Goal: Information Seeking & Learning: Stay updated

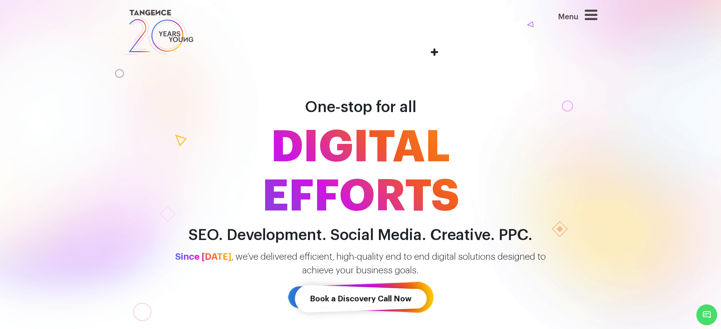
click at [597, 13] on icon at bounding box center [591, 15] width 13 height 14
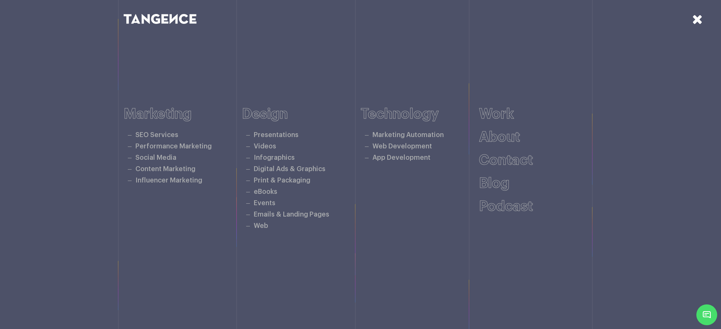
click at [700, 22] on icon at bounding box center [697, 19] width 11 height 13
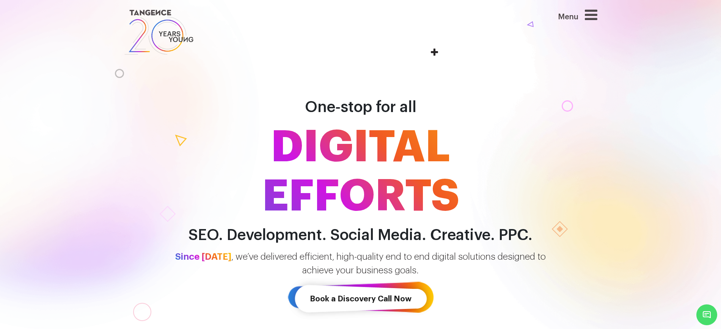
click at [595, 16] on icon at bounding box center [591, 15] width 13 height 14
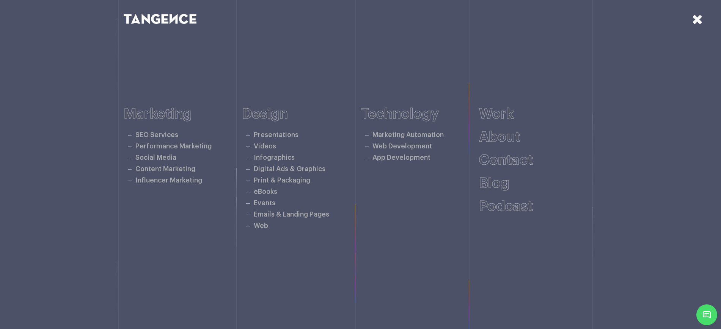
click at [702, 22] on icon at bounding box center [697, 19] width 11 height 13
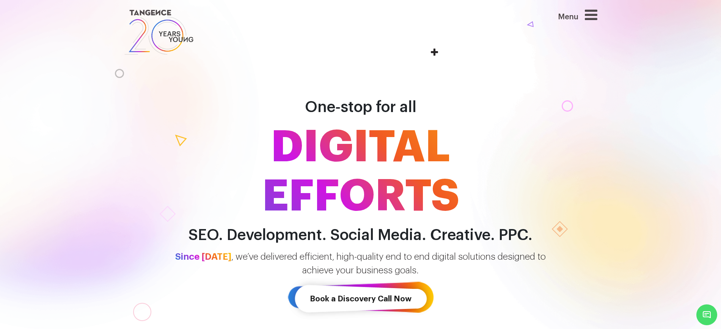
click at [698, 126] on div "One-stop for all DIGITAL EFFORTS SEO. Development. Social Media. Creative. PPC." at bounding box center [360, 159] width 721 height 171
click at [474, 22] on link at bounding box center [320, 32] width 393 height 49
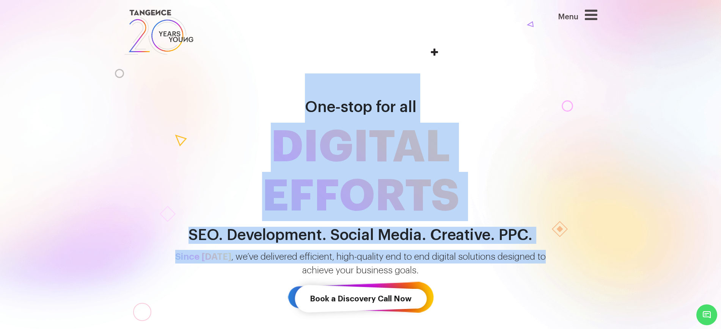
drag, startPoint x: 306, startPoint y: 108, endPoint x: 552, endPoint y: 251, distance: 285.4
click at [552, 253] on div "One-stop for all DIGITAL EFFORTS SEO. Development. Social Media. Creative. PPC.…" at bounding box center [360, 196] width 721 height 303
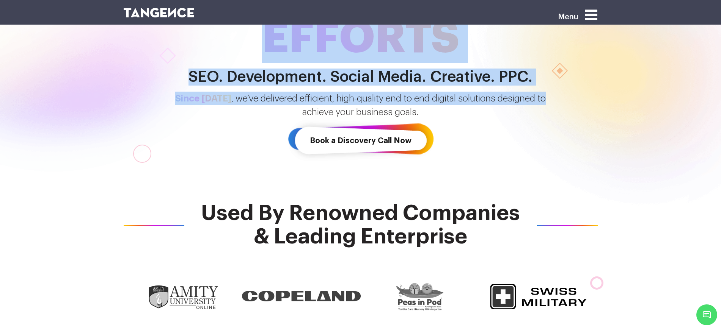
scroll to position [47, 0]
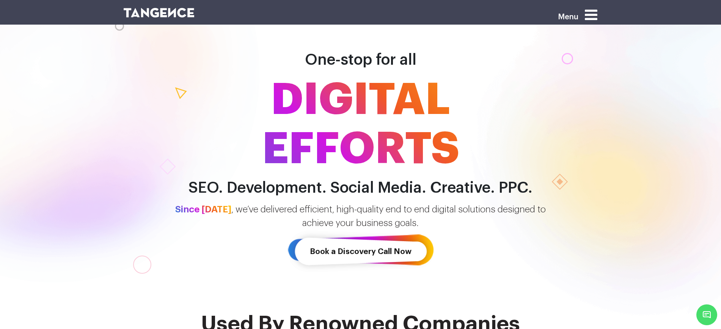
click at [592, 22] on div "Menu" at bounding box center [562, 18] width 69 height 24
click at [597, 14] on icon at bounding box center [591, 15] width 13 height 14
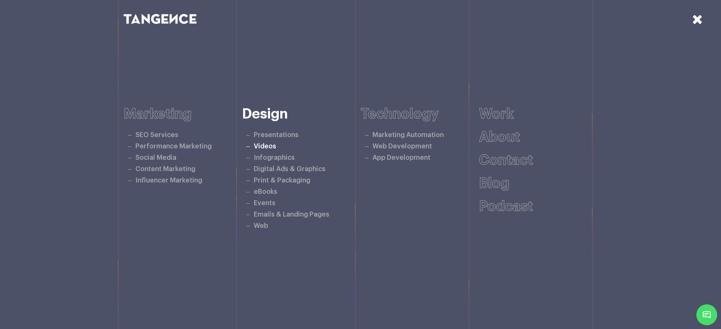
click at [267, 147] on link "Videos" at bounding box center [265, 146] width 22 height 6
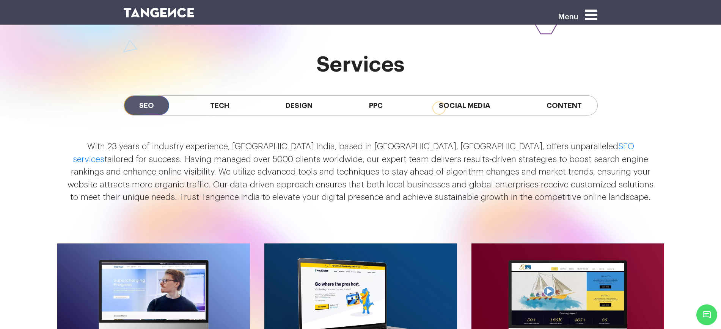
scroll to position [711, 0]
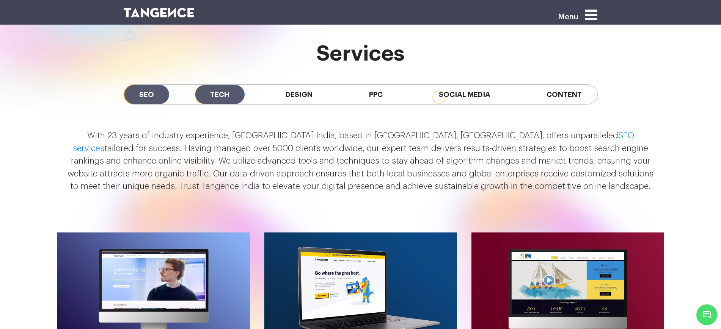
click at [213, 93] on span "Tech" at bounding box center [220, 94] width 50 height 19
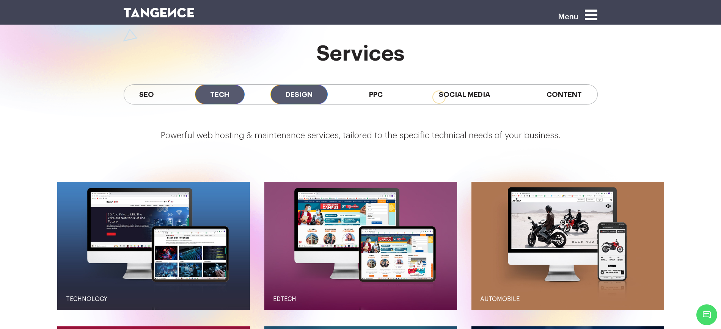
click at [304, 95] on span "Design" at bounding box center [298, 94] width 57 height 19
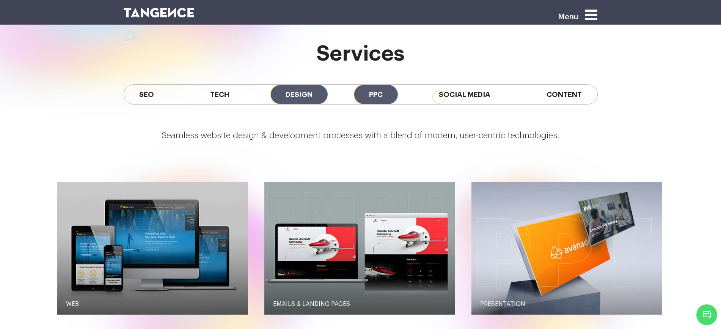
click at [379, 94] on span "PPC" at bounding box center [376, 94] width 44 height 19
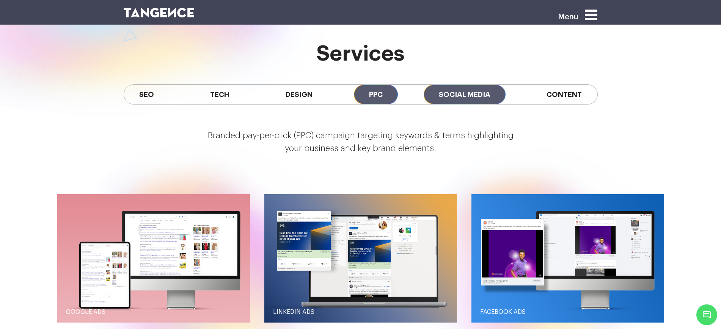
click at [460, 92] on span "Social Media" at bounding box center [464, 94] width 82 height 19
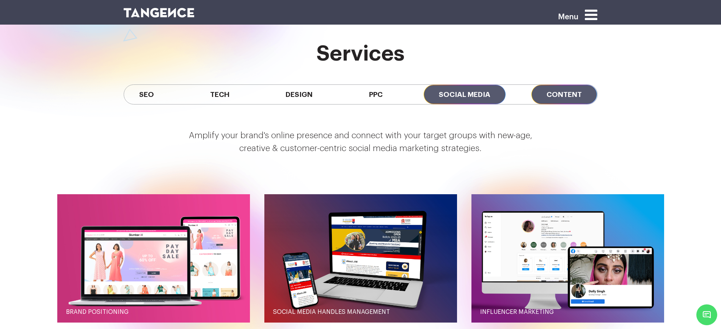
click at [586, 92] on span "Content" at bounding box center [564, 94] width 66 height 19
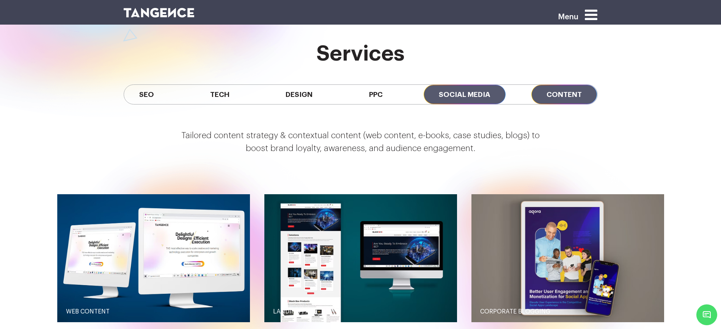
click at [443, 97] on span "Social Media" at bounding box center [464, 94] width 82 height 19
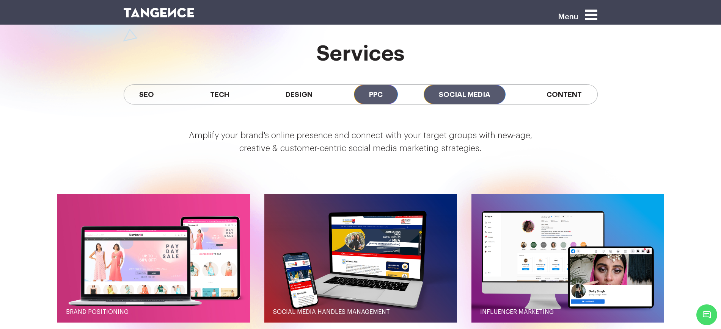
click at [360, 97] on span "PPC" at bounding box center [376, 94] width 44 height 19
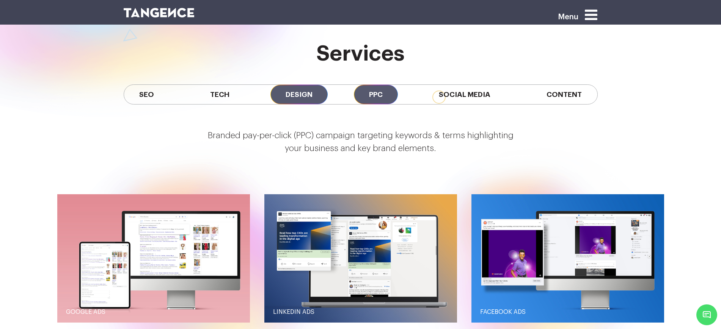
click at [304, 102] on span "Design" at bounding box center [298, 94] width 57 height 19
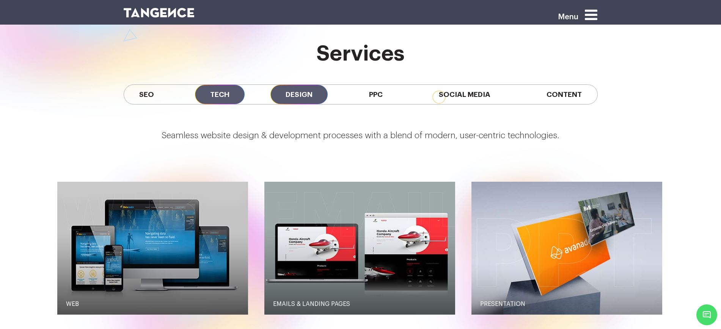
click at [204, 94] on span "Tech" at bounding box center [220, 94] width 50 height 19
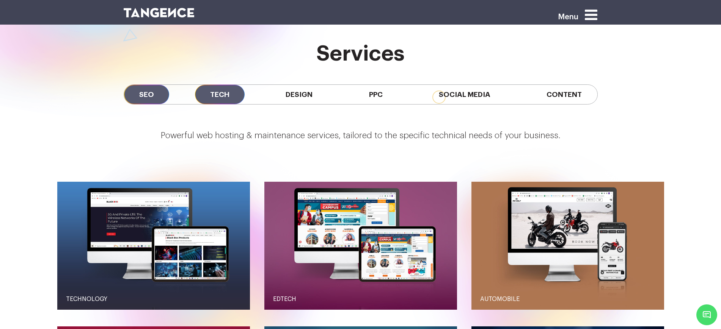
click at [151, 96] on span "SEO" at bounding box center [146, 94] width 45 height 19
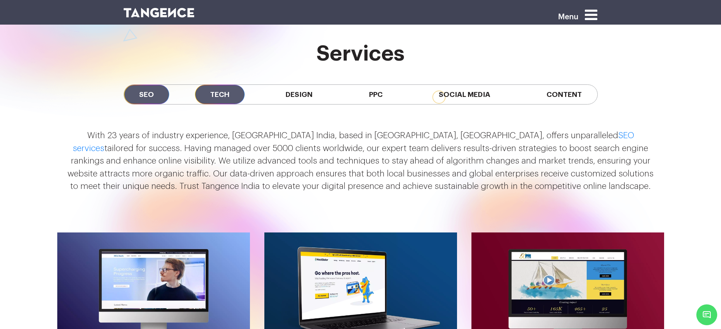
click at [219, 93] on span "Tech" at bounding box center [220, 94] width 50 height 19
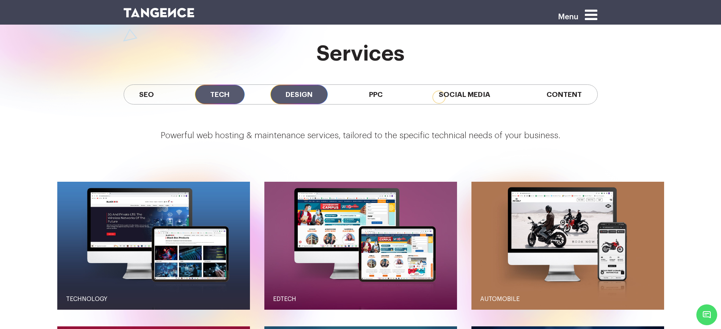
click at [307, 93] on span "Design" at bounding box center [298, 94] width 57 height 19
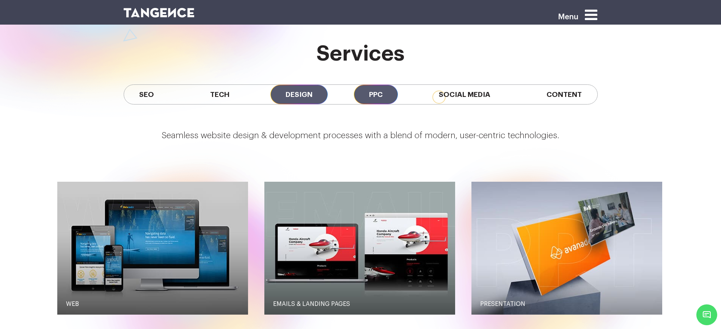
click at [371, 94] on span "PPC" at bounding box center [376, 94] width 44 height 19
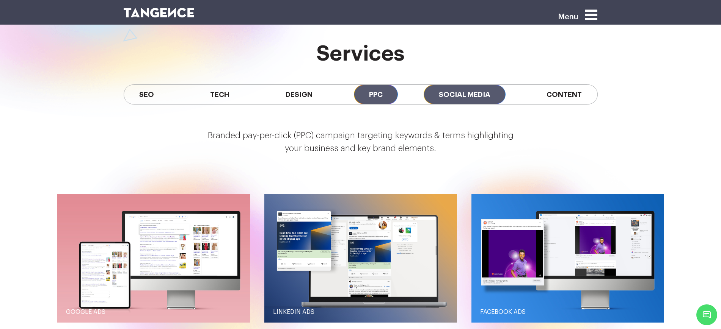
click at [464, 88] on span "Social Media" at bounding box center [464, 94] width 82 height 19
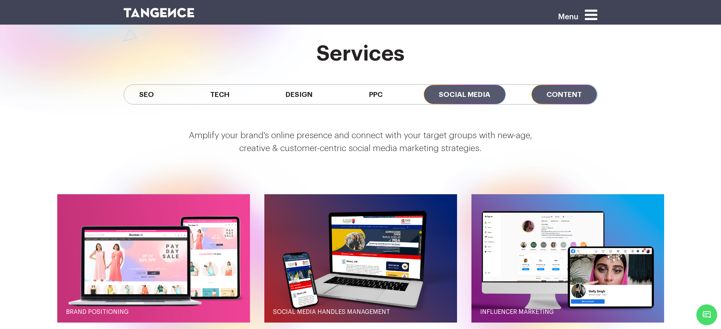
click at [556, 87] on span "Content" at bounding box center [564, 94] width 66 height 19
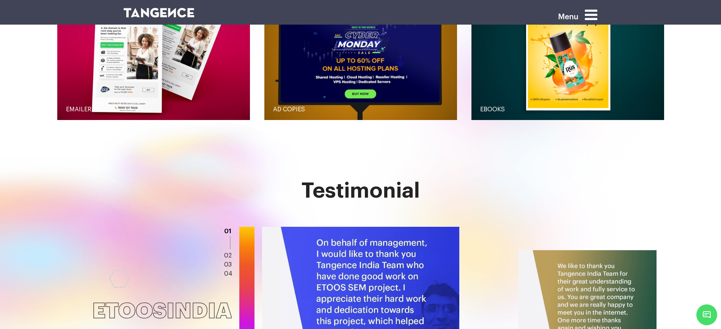
scroll to position [995, 0]
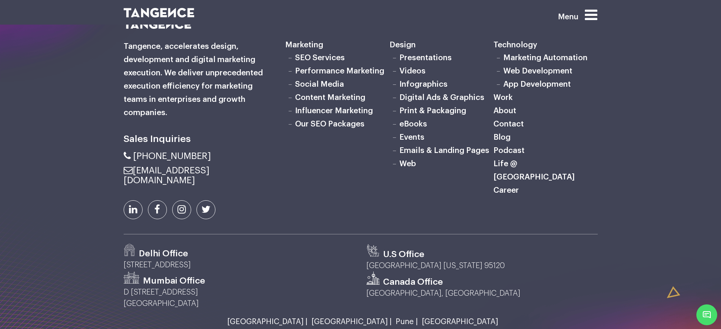
scroll to position [1374, 0]
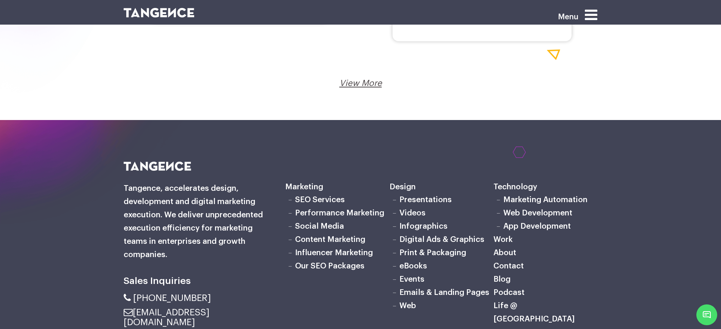
click at [362, 82] on link "View More" at bounding box center [360, 83] width 42 height 8
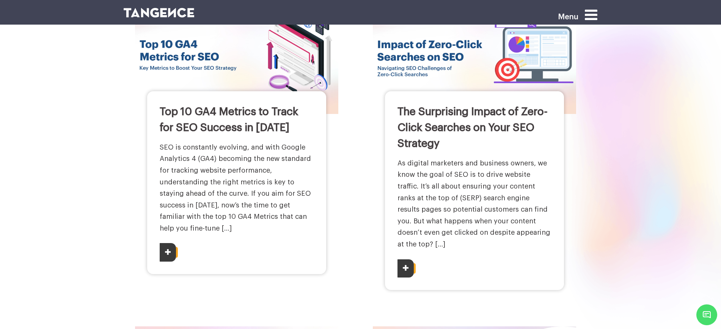
scroll to position [190, 0]
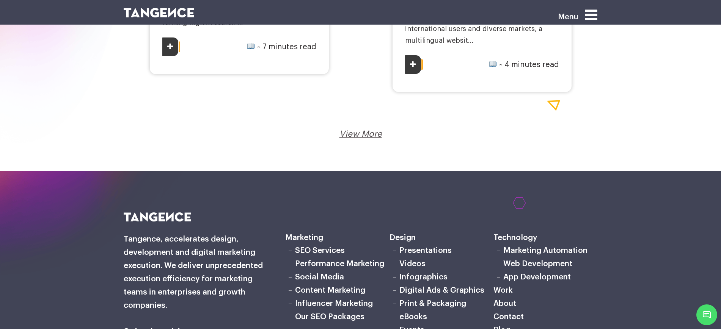
scroll to position [1327, 0]
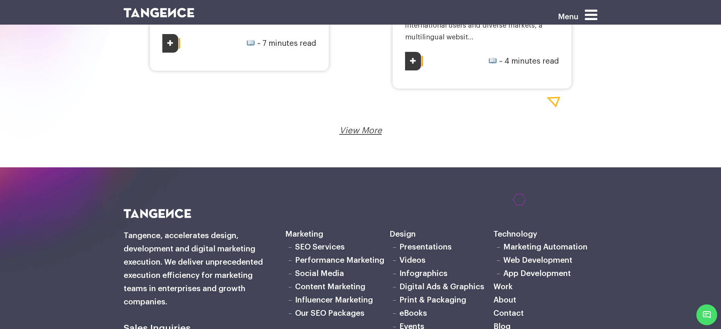
click at [357, 125] on div "View More Loading..." at bounding box center [360, 131] width 463 height 12
click at [356, 129] on link "View More" at bounding box center [360, 131] width 42 height 8
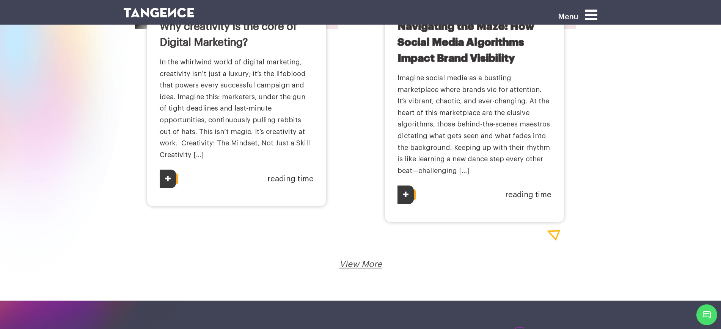
scroll to position [1659, 0]
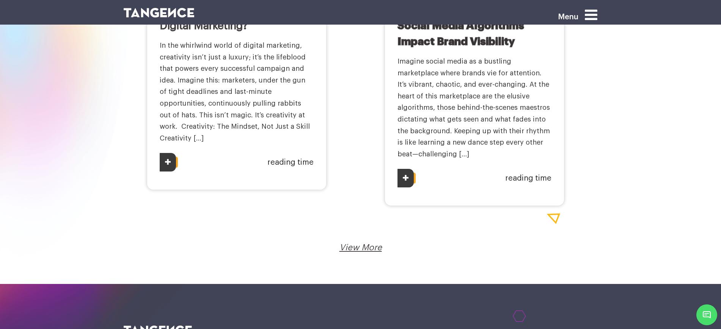
click at [356, 244] on link "View More" at bounding box center [360, 248] width 42 height 8
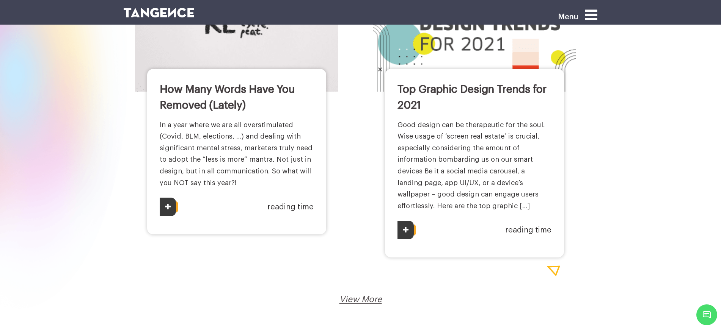
scroll to position [1801, 0]
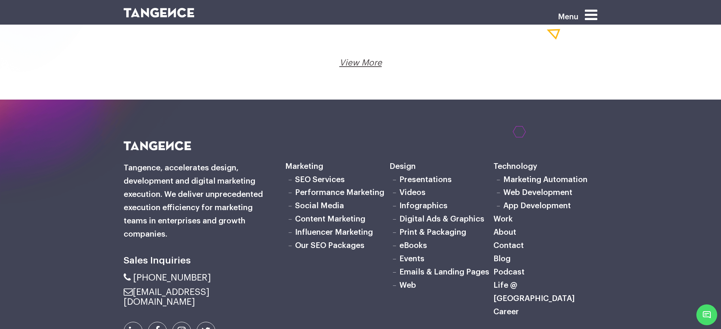
click at [354, 59] on link "View More" at bounding box center [360, 63] width 42 height 8
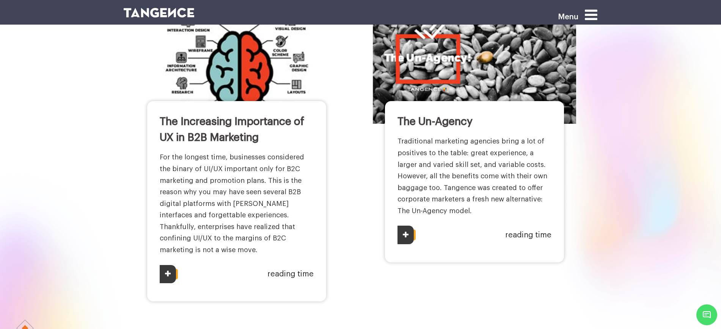
scroll to position [142, 0]
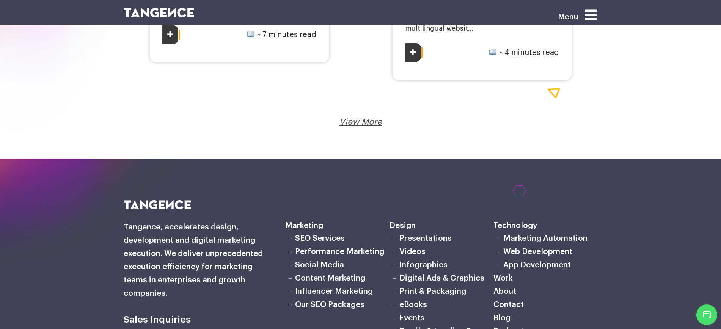
scroll to position [1327, 0]
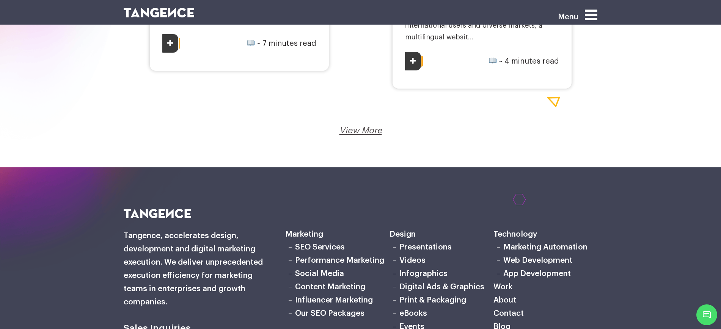
click at [373, 129] on link "View More" at bounding box center [360, 131] width 42 height 8
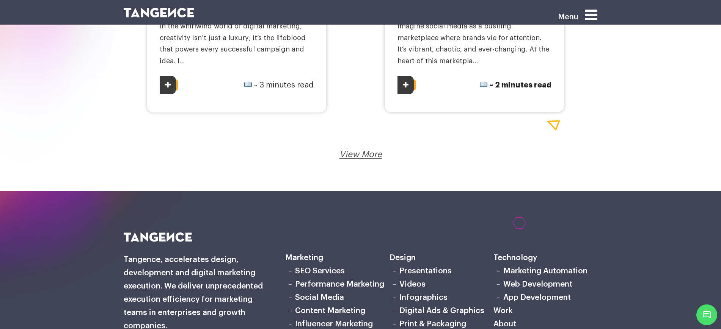
scroll to position [1374, 0]
click at [371, 156] on link "View More" at bounding box center [360, 154] width 42 height 8
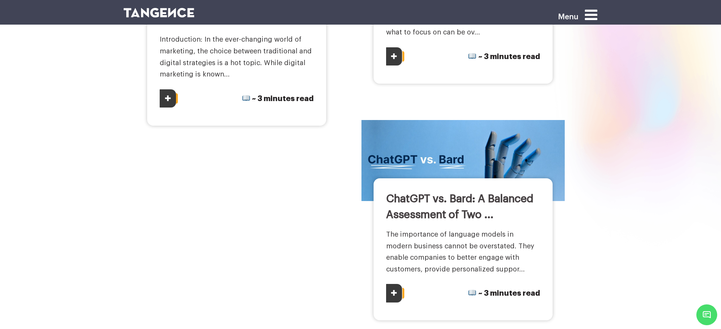
scroll to position [237, 0]
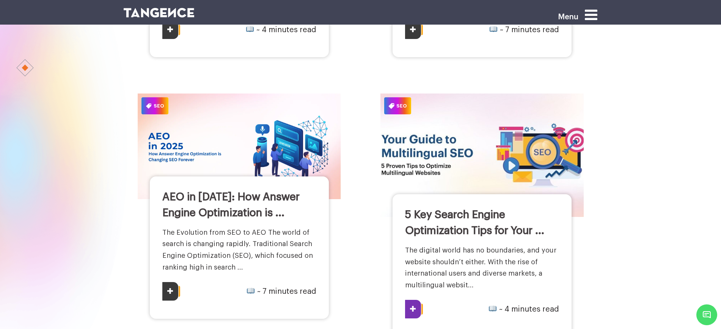
scroll to position [1232, 0]
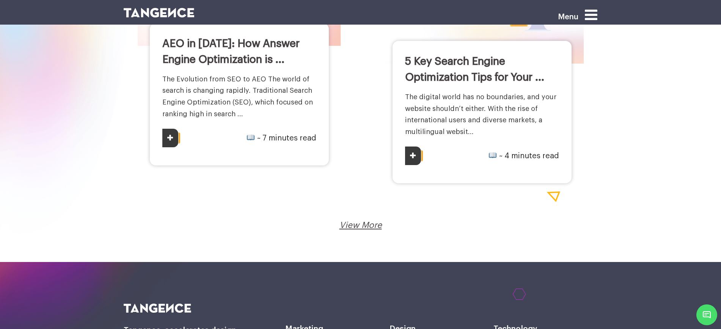
click at [349, 222] on link "View More" at bounding box center [360, 225] width 42 height 8
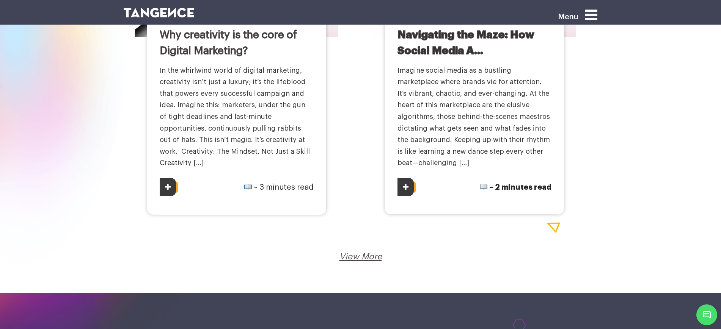
scroll to position [1607, 0]
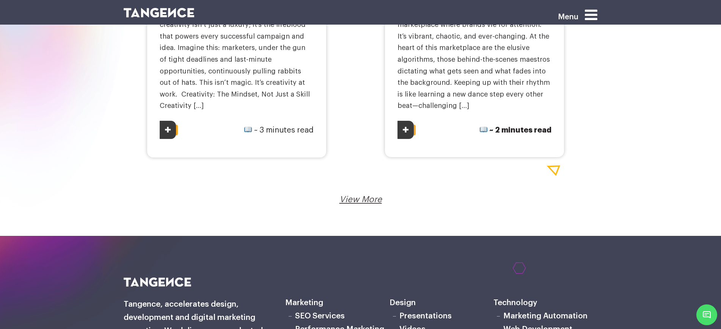
click at [363, 196] on link "View More" at bounding box center [360, 200] width 42 height 8
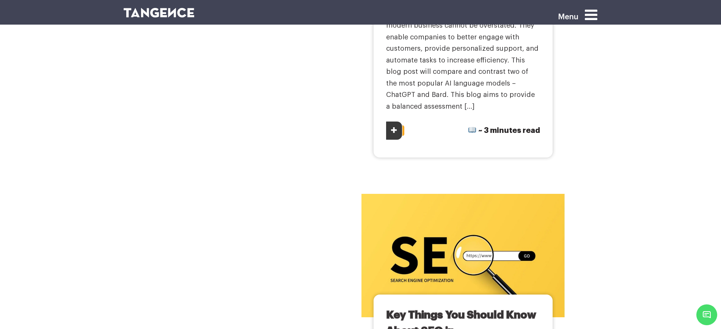
scroll to position [0, 0]
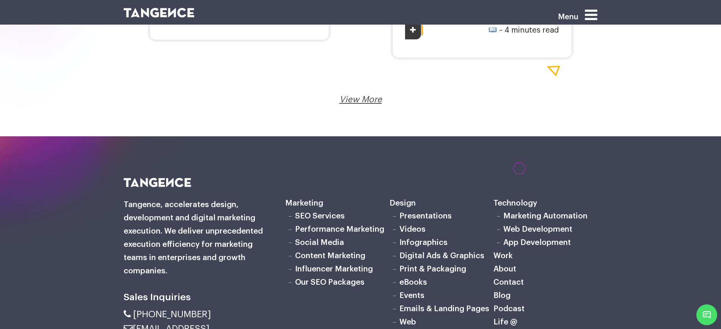
scroll to position [1374, 0]
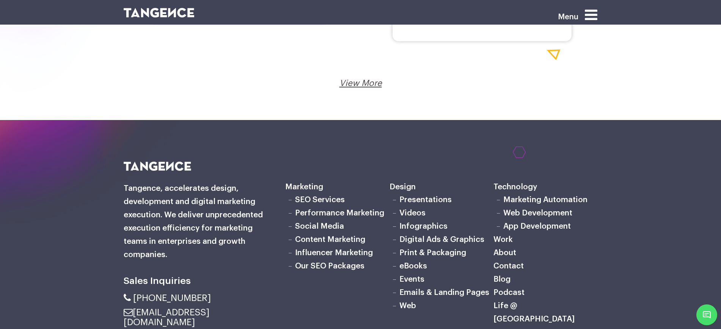
click at [369, 84] on link "View More" at bounding box center [360, 83] width 42 height 8
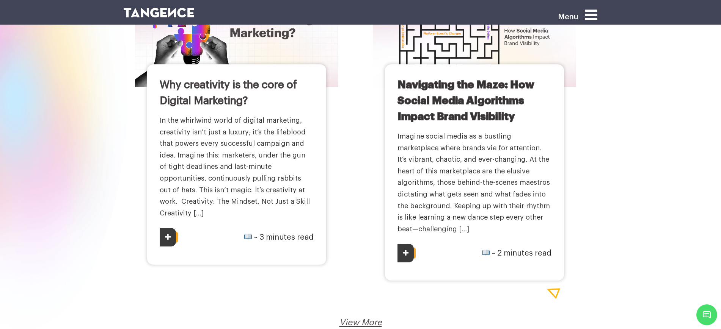
scroll to position [1706, 0]
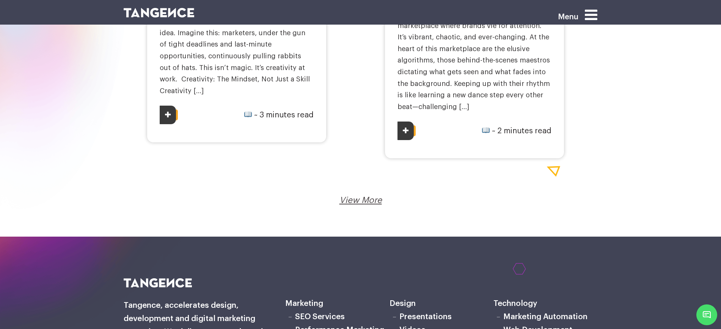
click at [370, 196] on link "View More" at bounding box center [360, 200] width 42 height 8
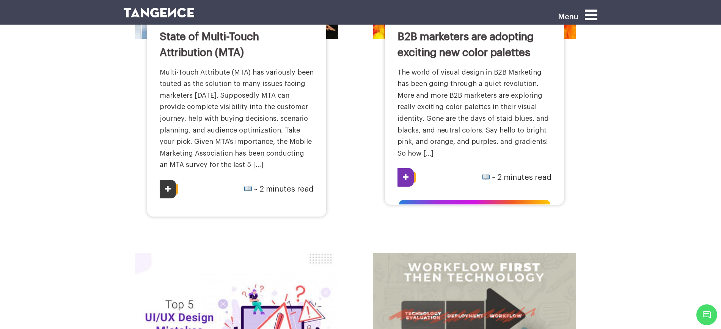
scroll to position [900, 0]
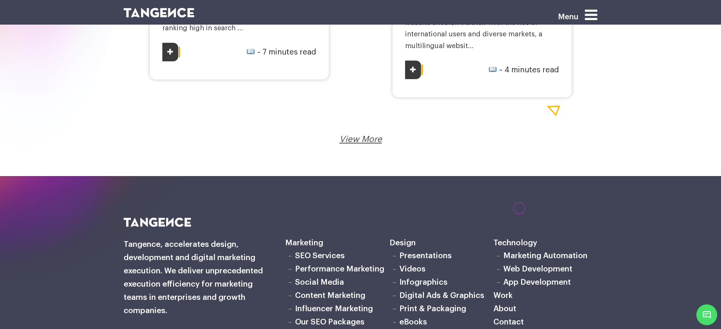
scroll to position [1312, 0]
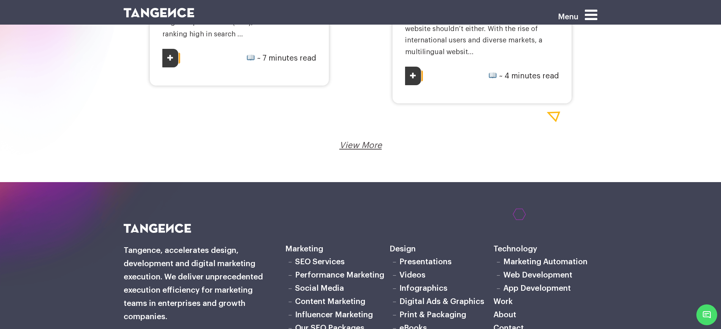
click at [366, 144] on link "View More" at bounding box center [360, 145] width 42 height 8
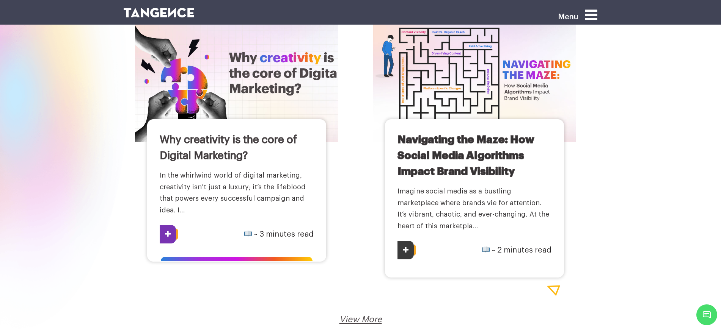
scroll to position [1469, 0]
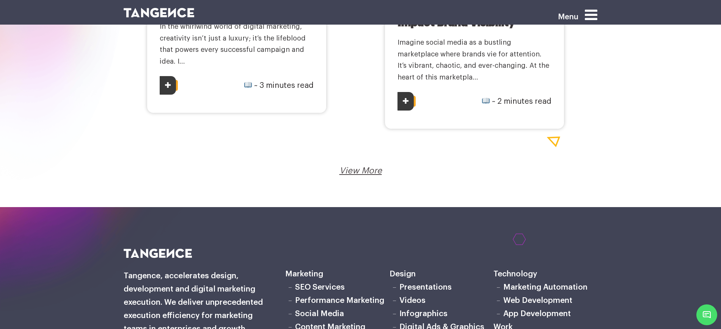
click at [370, 167] on link "View More" at bounding box center [360, 171] width 42 height 8
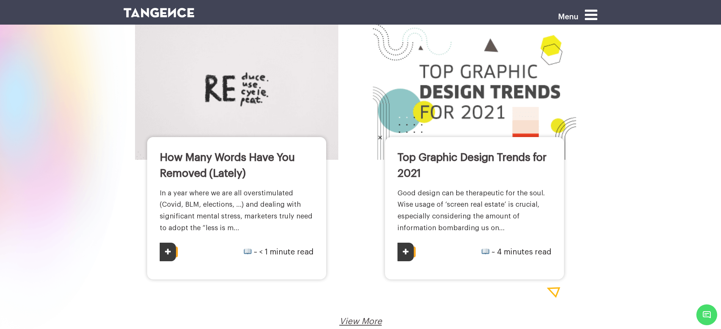
scroll to position [1560, 0]
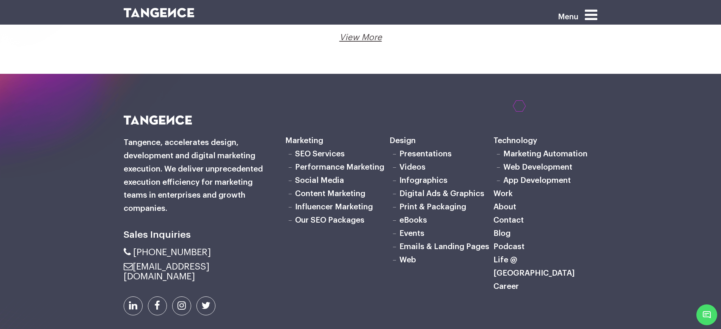
click at [370, 39] on link "View More" at bounding box center [360, 37] width 42 height 8
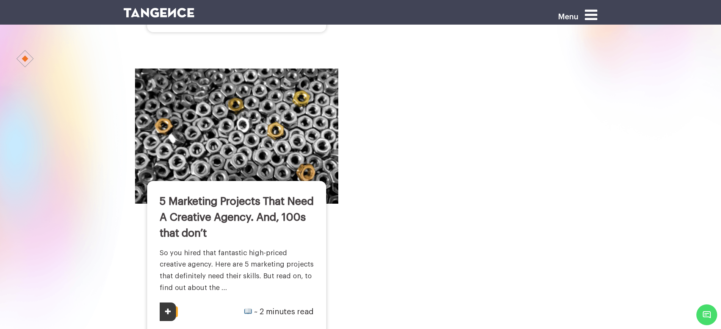
scroll to position [332, 0]
